Goal: Task Accomplishment & Management: Manage account settings

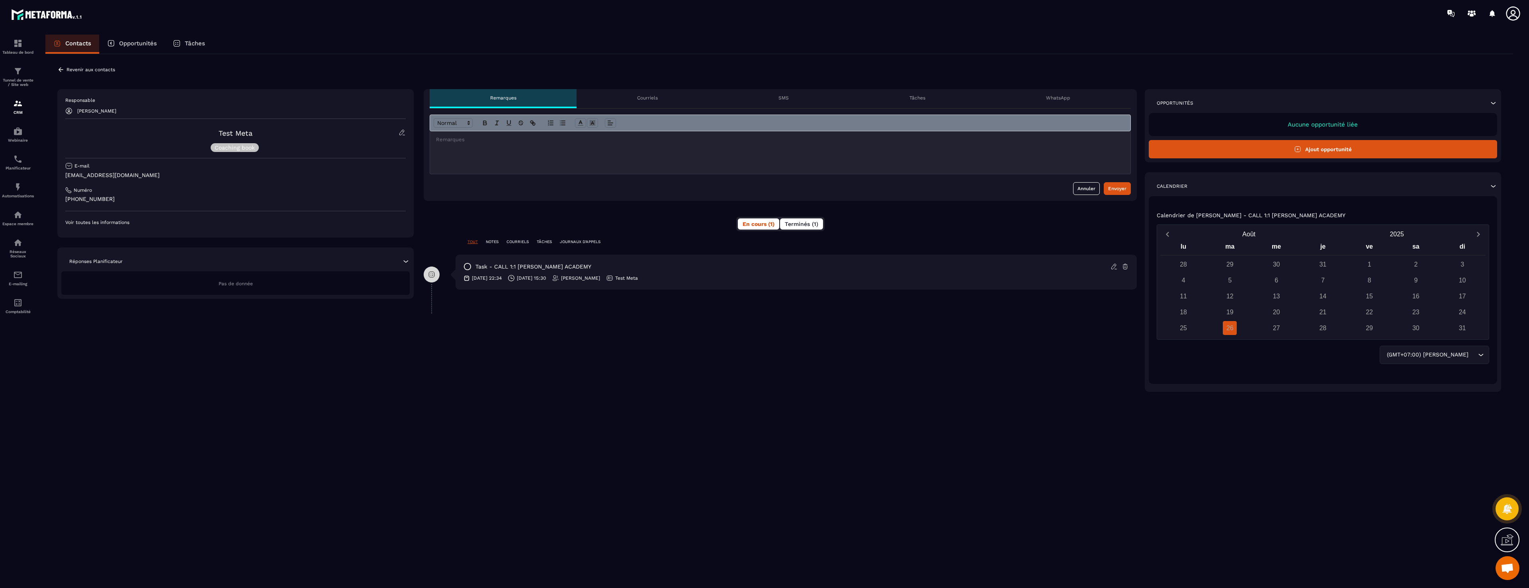
drag, startPoint x: 0, startPoint y: 0, endPoint x: 808, endPoint y: 223, distance: 838.5
click at [808, 223] on span "Terminés (1)" at bounding box center [801, 224] width 33 height 6
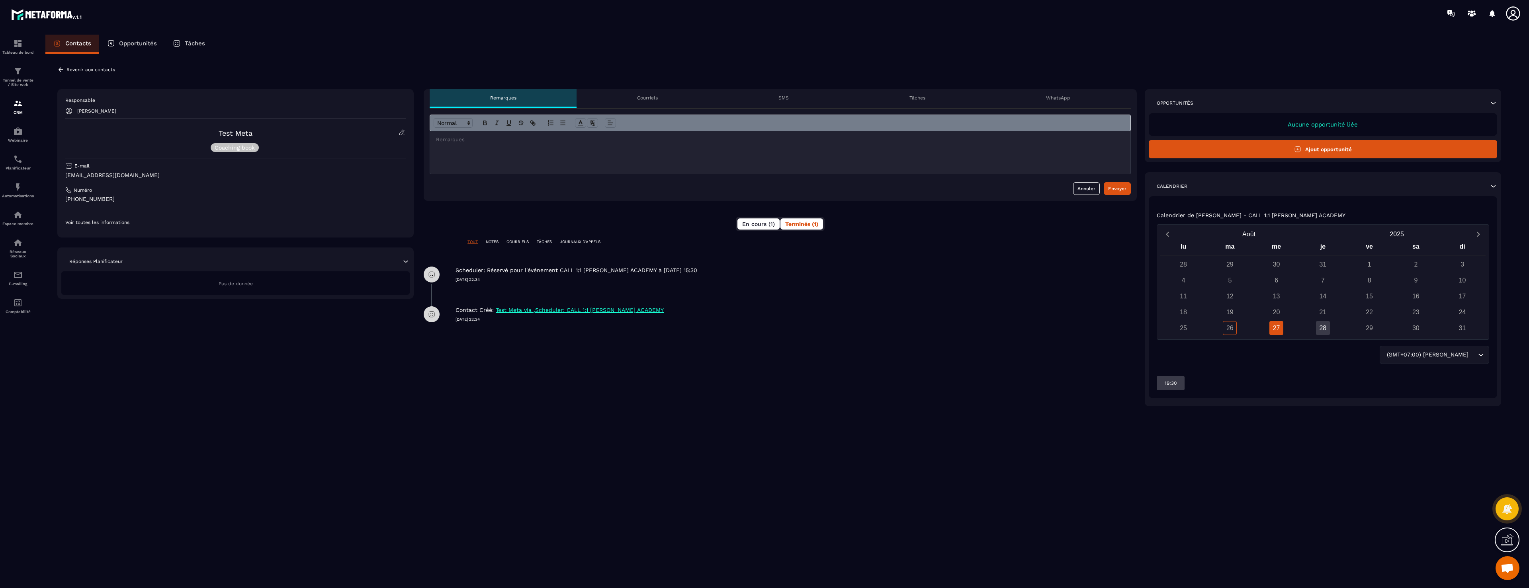
click at [774, 226] on button "En cours (1)" at bounding box center [758, 224] width 42 height 11
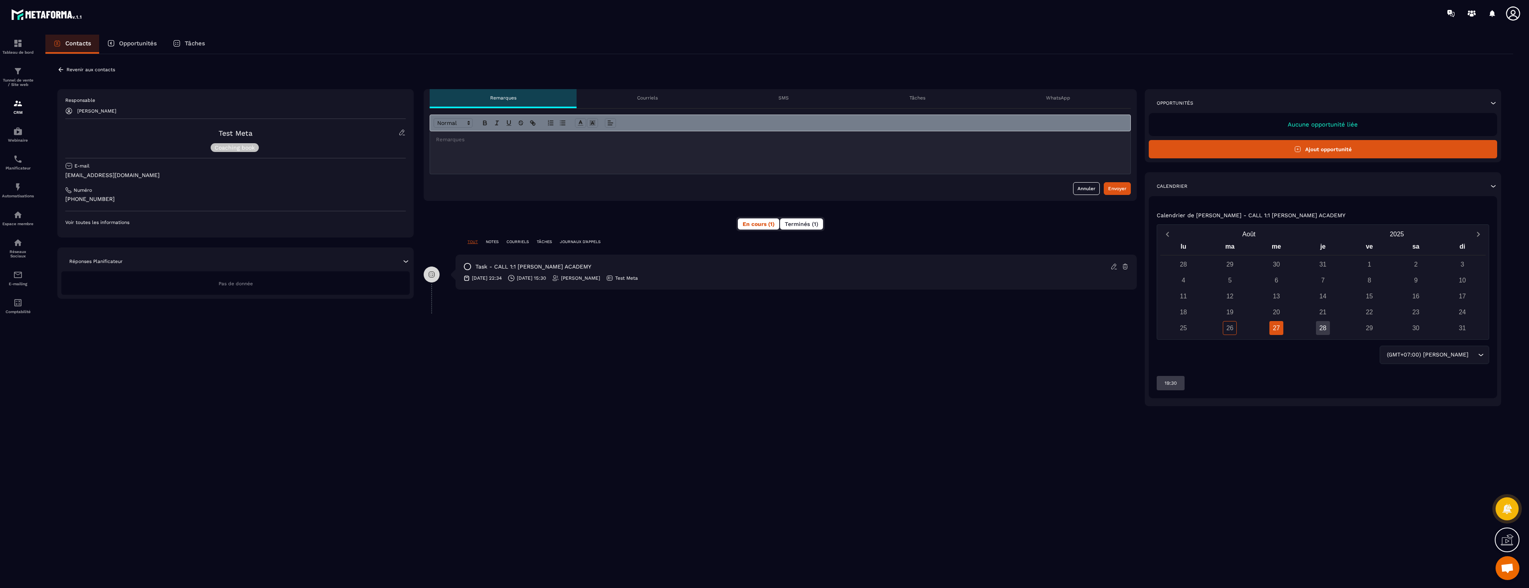
click at [805, 222] on span "Terminés (1)" at bounding box center [801, 224] width 33 height 6
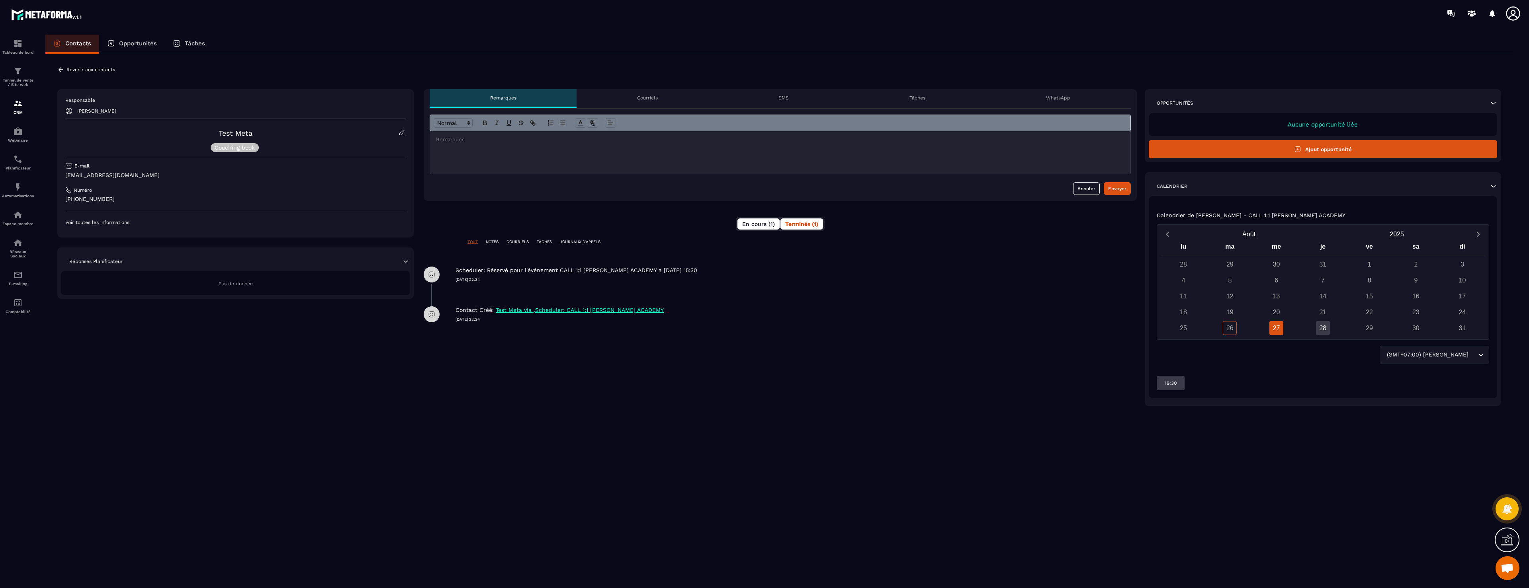
click at [741, 224] on button "En cours (1)" at bounding box center [758, 224] width 42 height 11
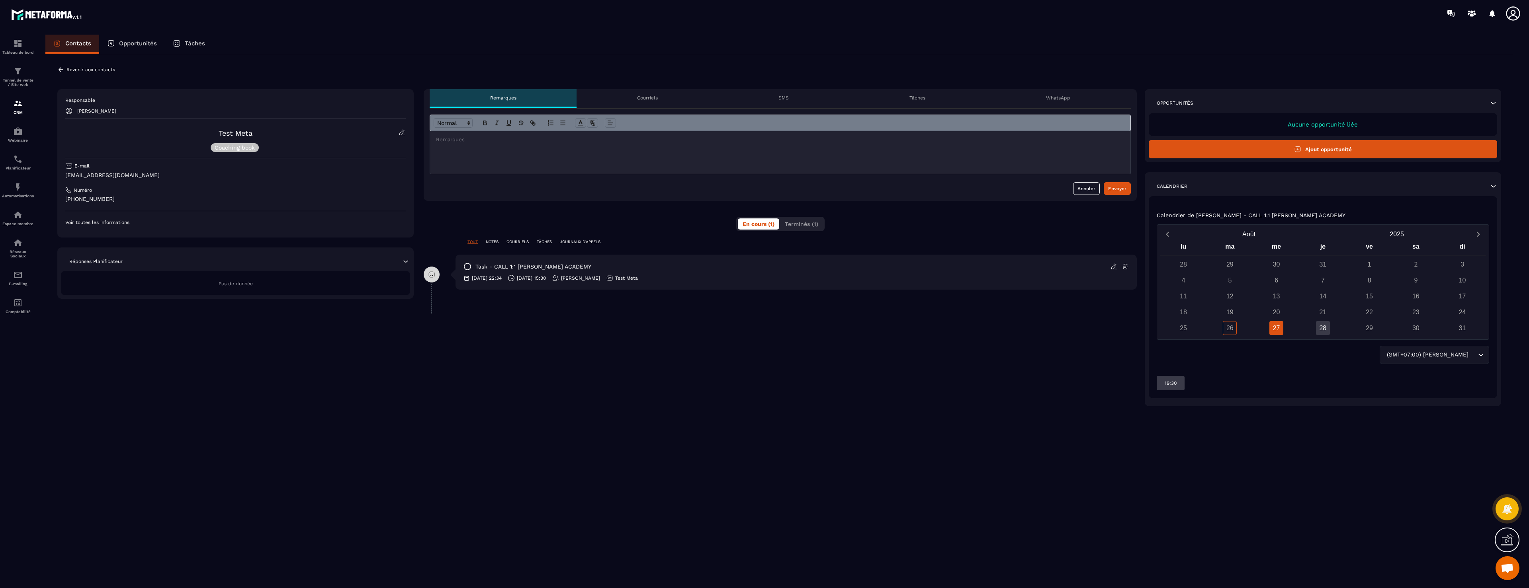
click at [1076, 97] on div "WhatsApp" at bounding box center [1058, 98] width 145 height 19
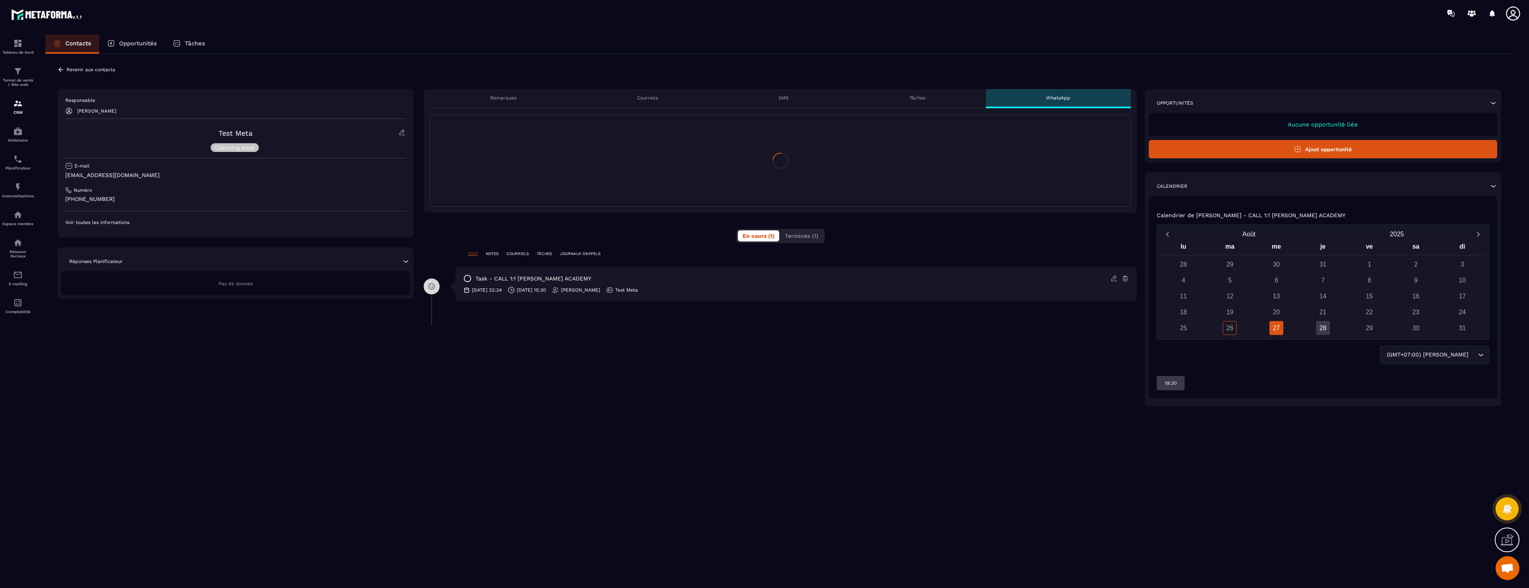
click at [935, 96] on div "Tâches" at bounding box center [917, 98] width 137 height 19
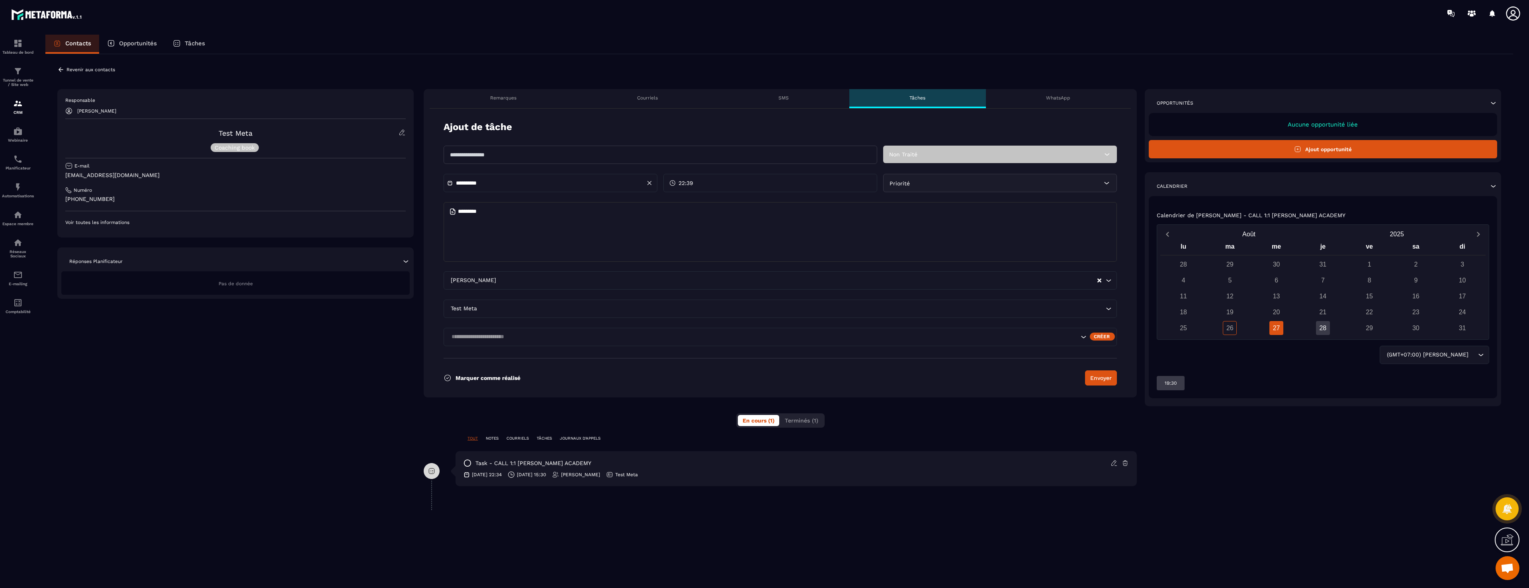
click at [514, 97] on p "Remarques" at bounding box center [503, 98] width 26 height 6
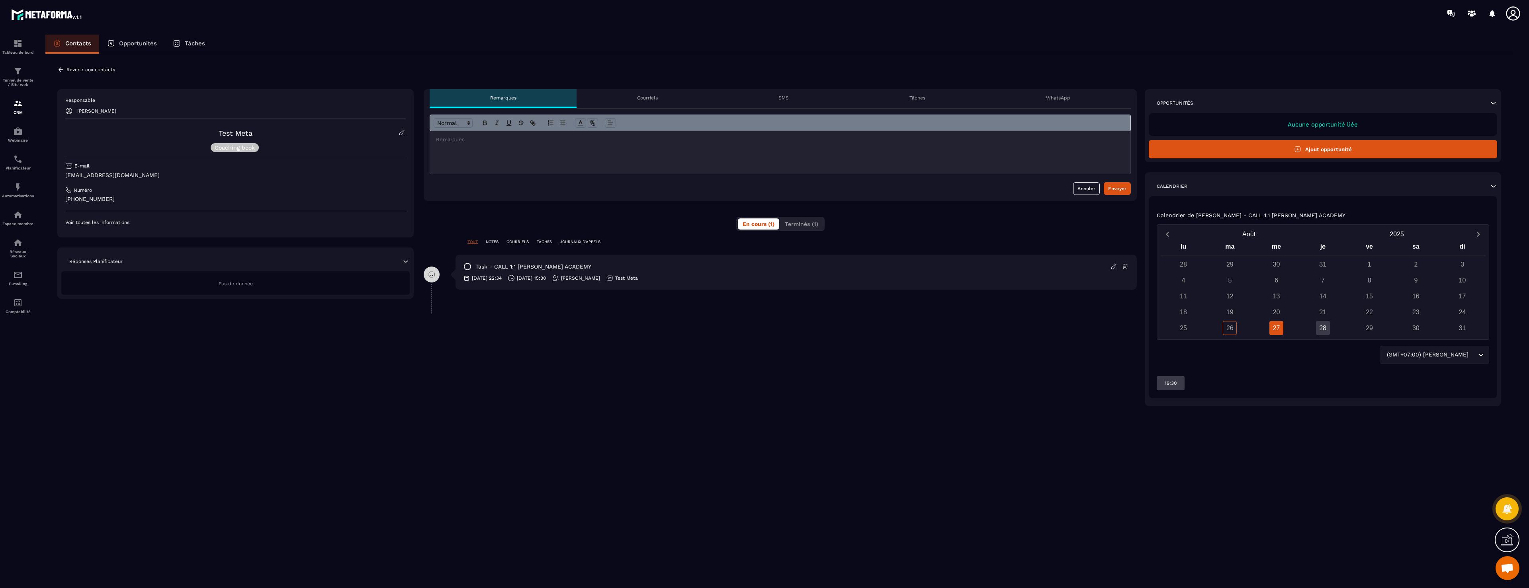
click at [62, 72] on icon at bounding box center [60, 69] width 7 height 7
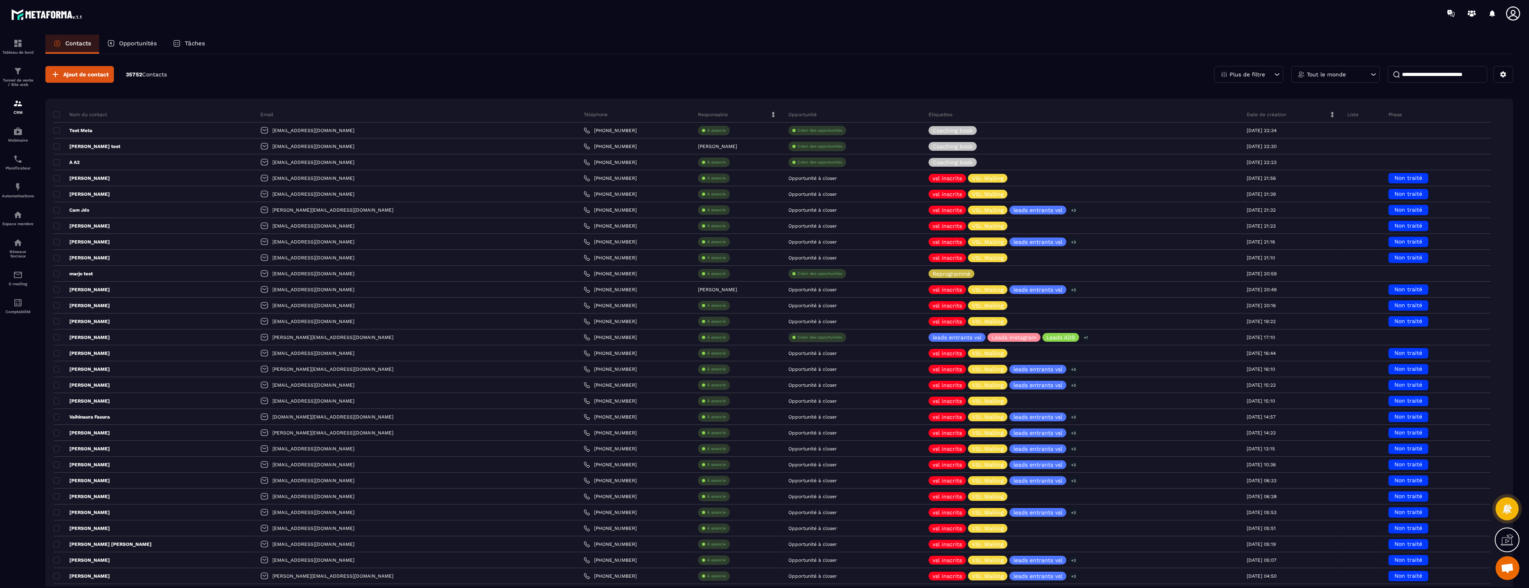
click at [202, 41] on p "Tâches" at bounding box center [195, 43] width 20 height 7
